Goal: Information Seeking & Learning: Learn about a topic

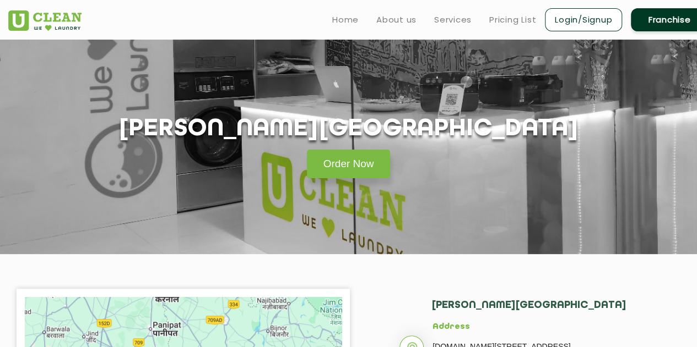
click at [354, 161] on link "Order Now" at bounding box center [349, 164] width 84 height 29
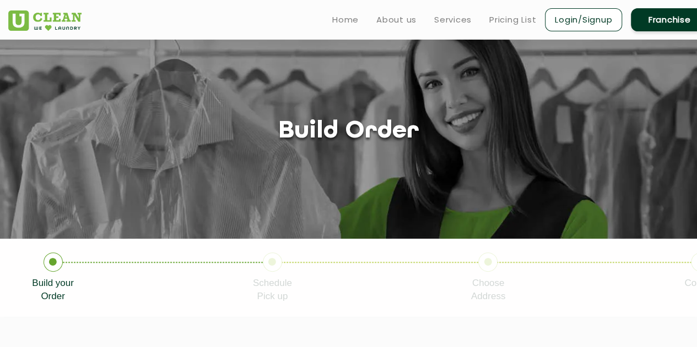
scroll to position [1, 0]
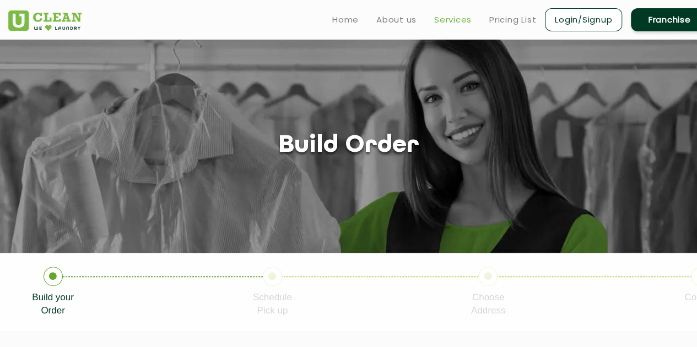
click at [450, 19] on link "Services" at bounding box center [452, 19] width 37 height 13
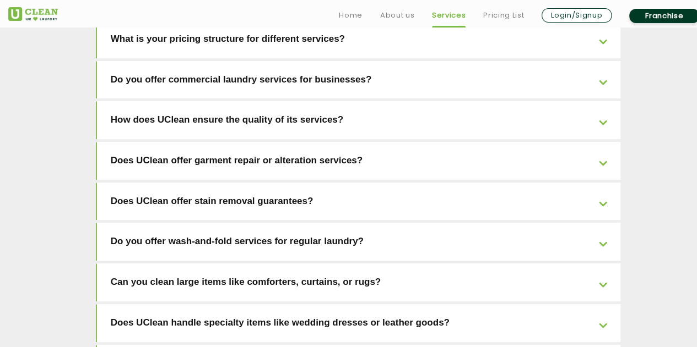
scroll to position [1946, 0]
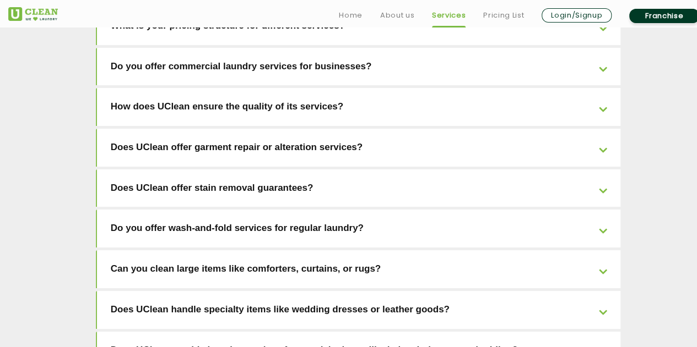
click at [606, 251] on link "Can you clean large items like comforters, curtains, or rugs?" at bounding box center [359, 270] width 524 height 38
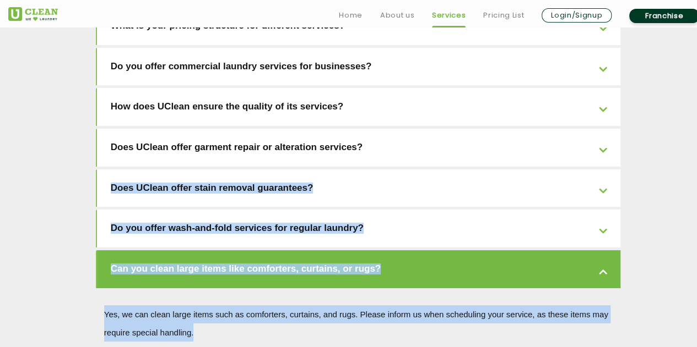
drag, startPoint x: 696, startPoint y: 240, endPoint x: 704, endPoint y: 59, distance: 180.2
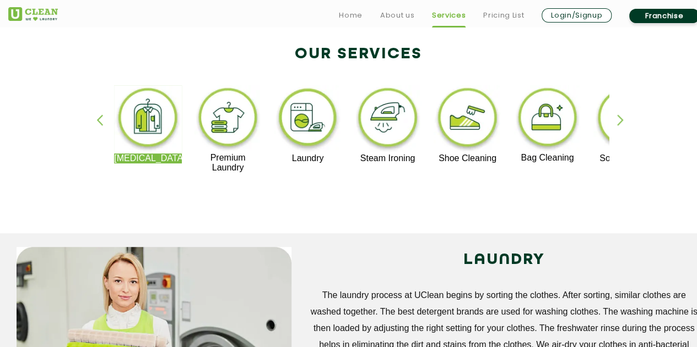
scroll to position [0, 0]
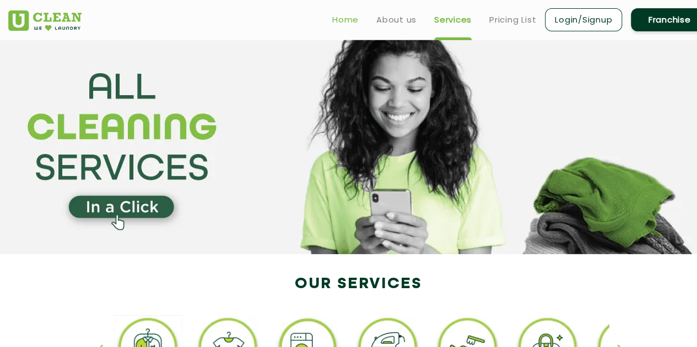
click at [344, 25] on link "Home" at bounding box center [345, 19] width 26 height 13
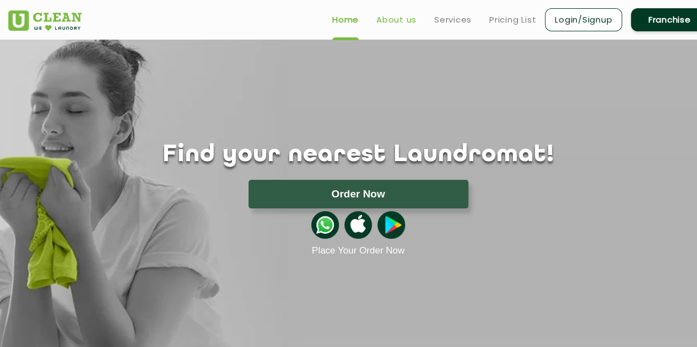
click at [389, 19] on link "About us" at bounding box center [396, 19] width 40 height 13
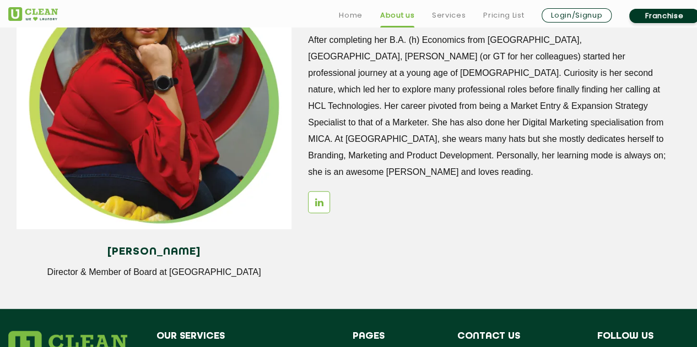
scroll to position [1482, 0]
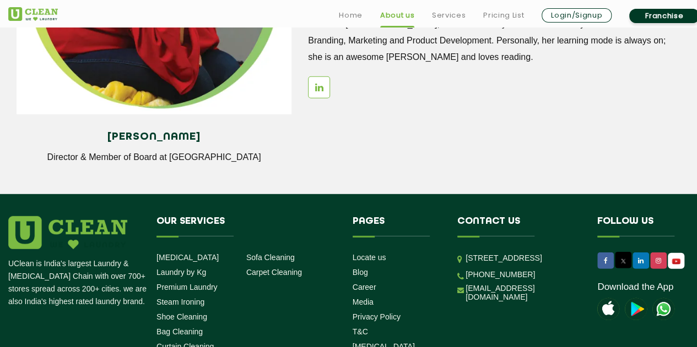
click at [568, 183] on section "[PERSON_NAME] Director & Member of Board at UClean WOMAN BEHIND THE LAUNDRY MAN…" at bounding box center [348, 10] width 697 height 368
